Goal: Find specific page/section: Find specific page/section

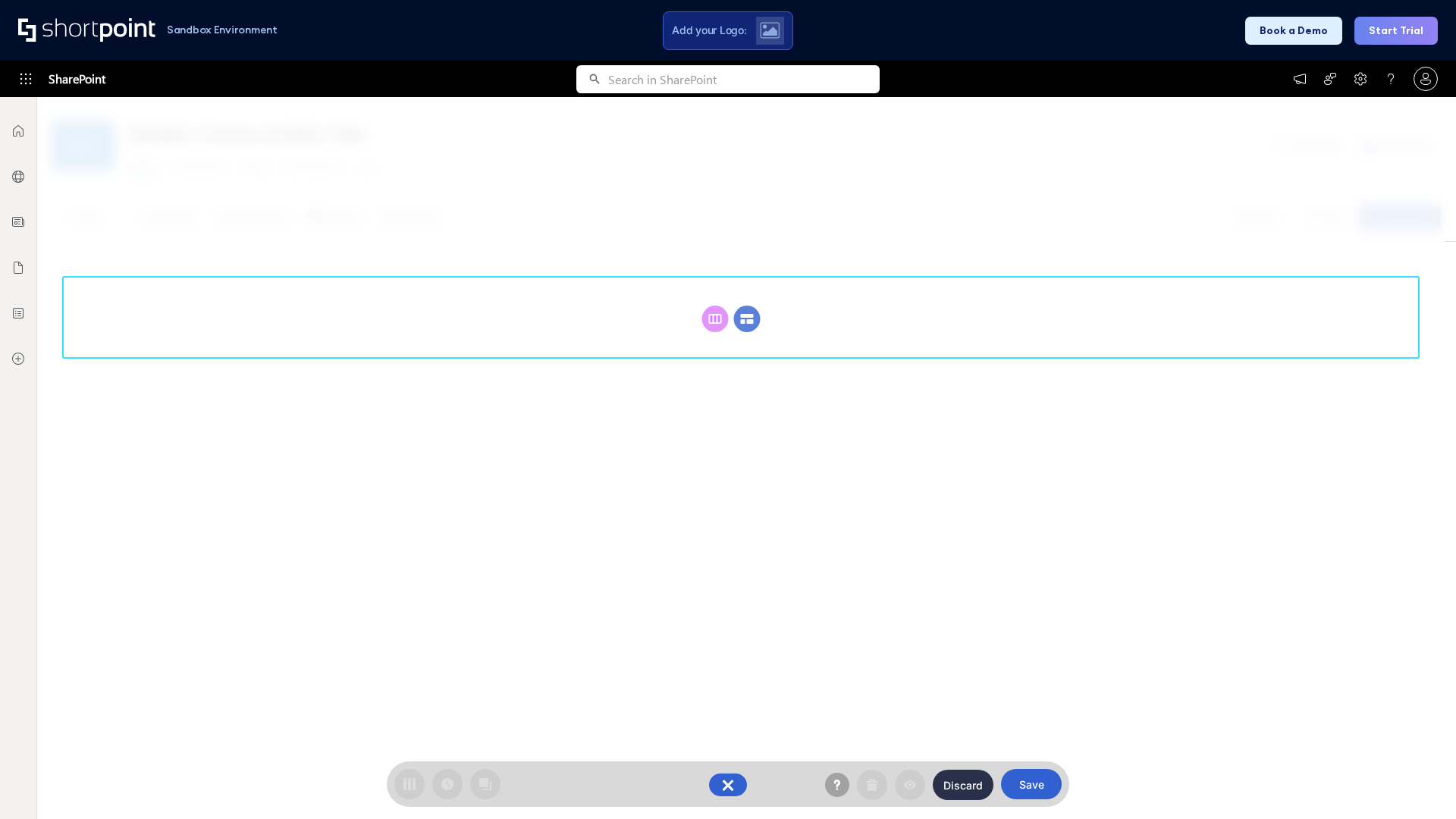
click at [747, 318] on circle at bounding box center [747, 318] width 27 height 27
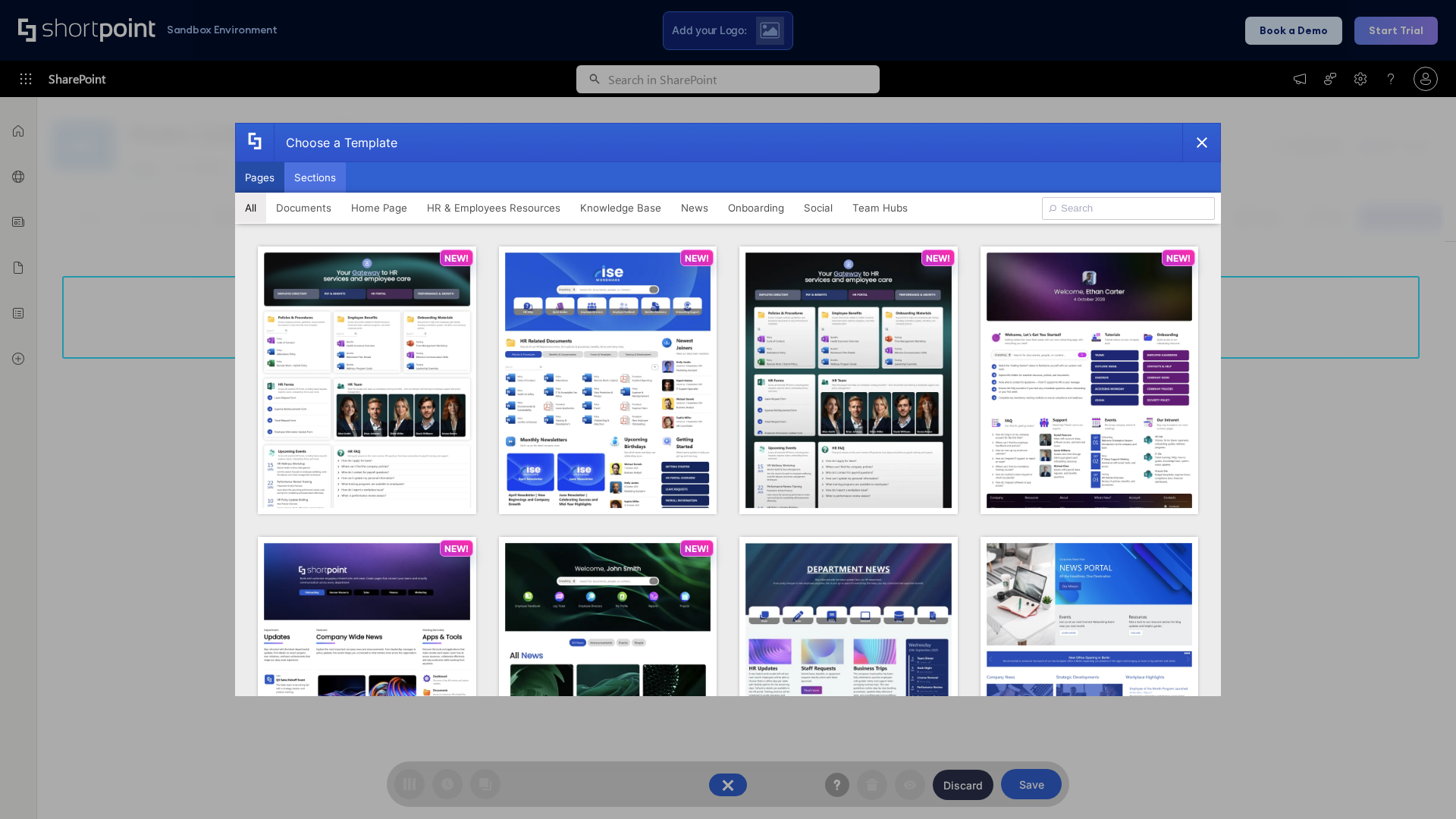
click at [315, 178] on button "Sections" at bounding box center [315, 177] width 61 height 31
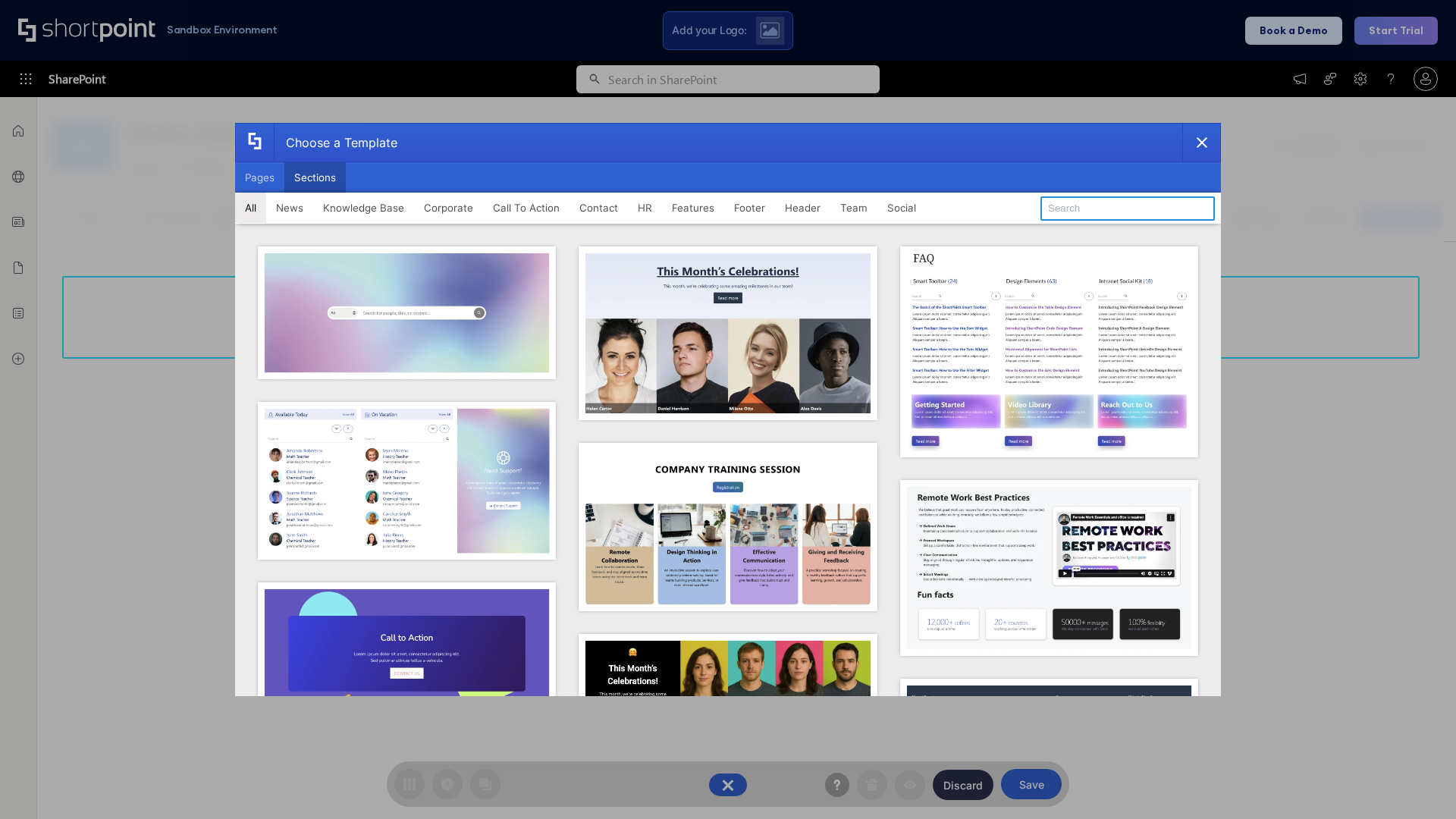
type input "Service Block 2"
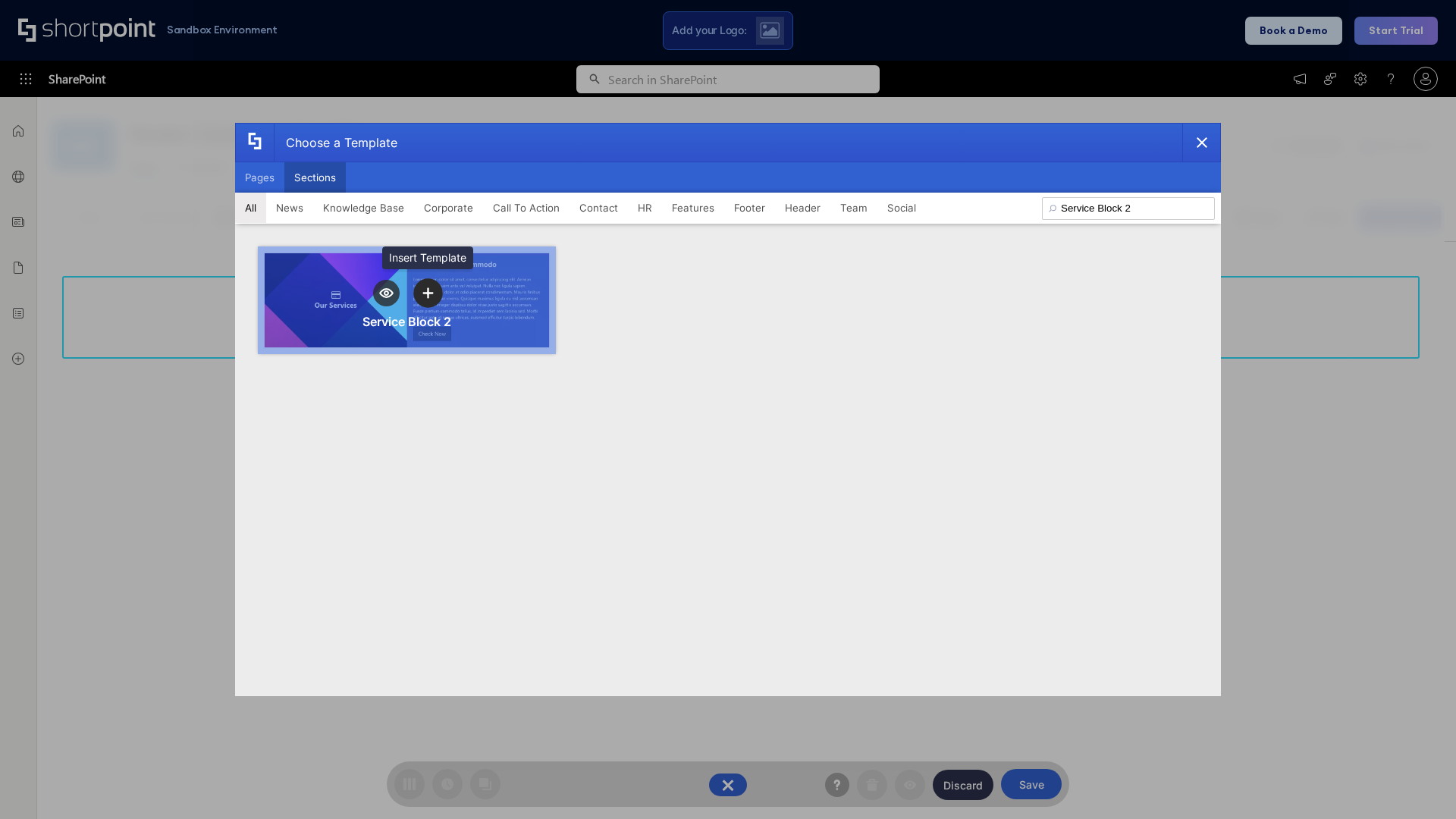
click at [428, 292] on icon "template selector" at bounding box center [428, 292] width 11 height 11
